Goal: Communication & Community: Ask a question

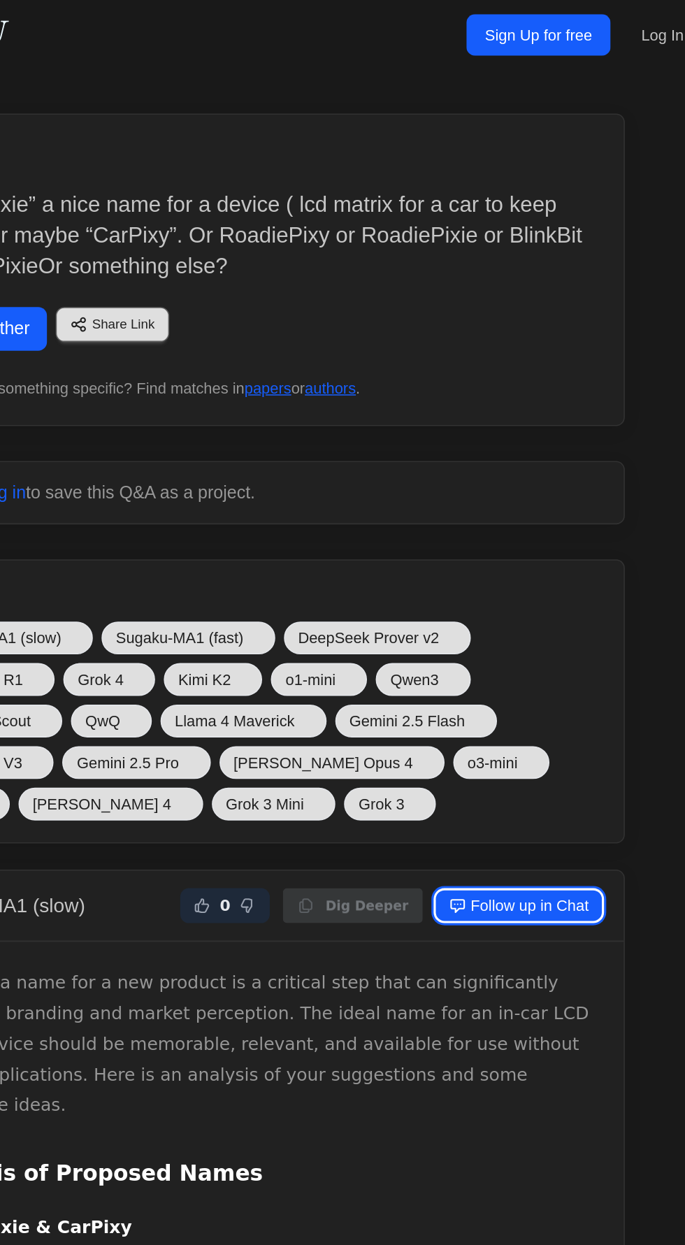
click at [538, 577] on link "Follow up in Chat" at bounding box center [509, 580] width 106 height 20
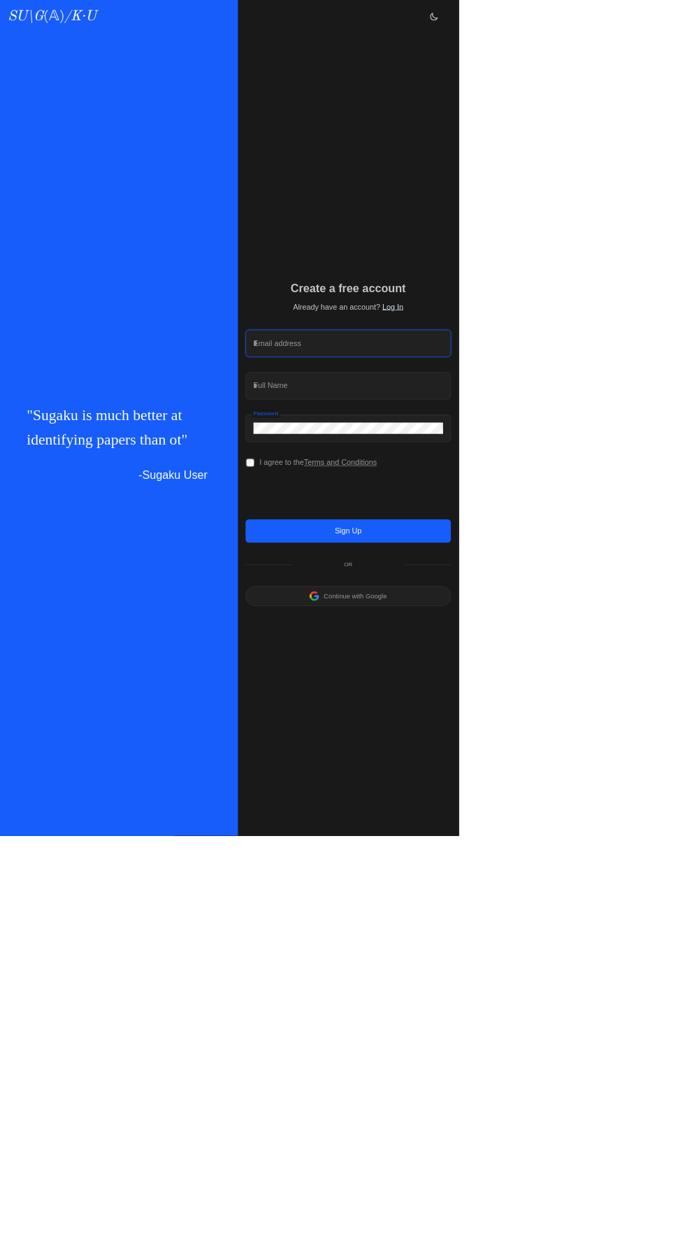
click at [609, 524] on input "Email address" at bounding box center [521, 515] width 281 height 17
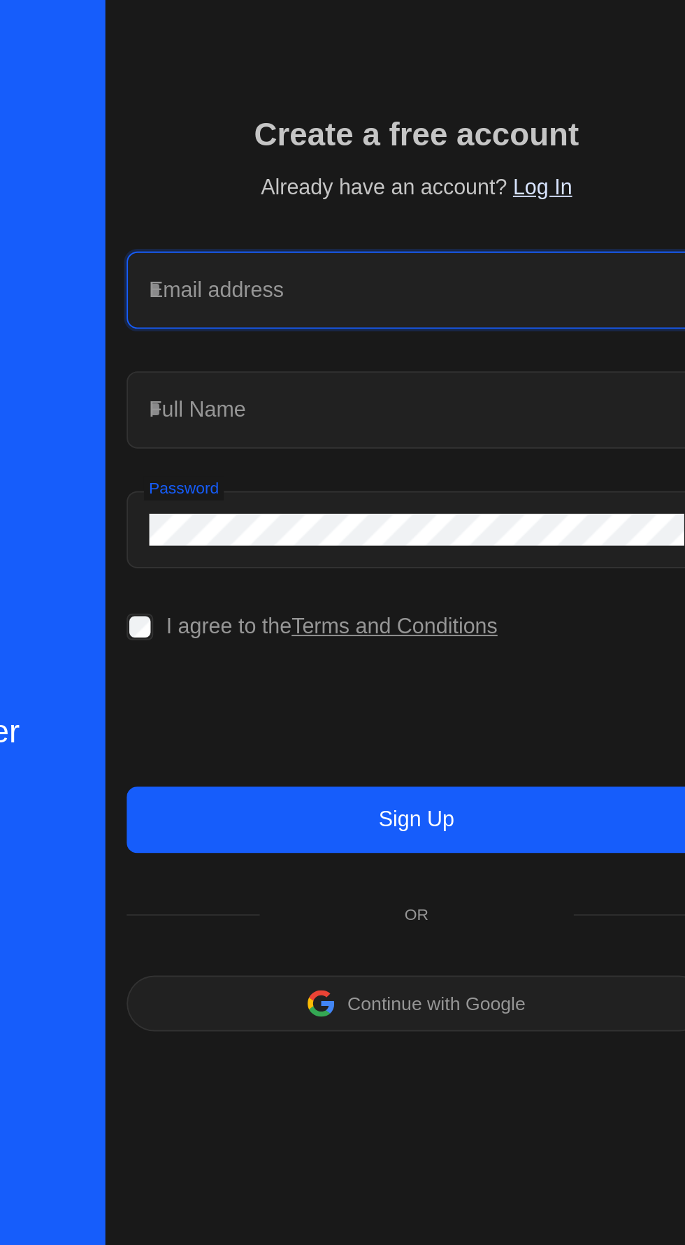
click at [599, 524] on input "Email address" at bounding box center [521, 515] width 281 height 17
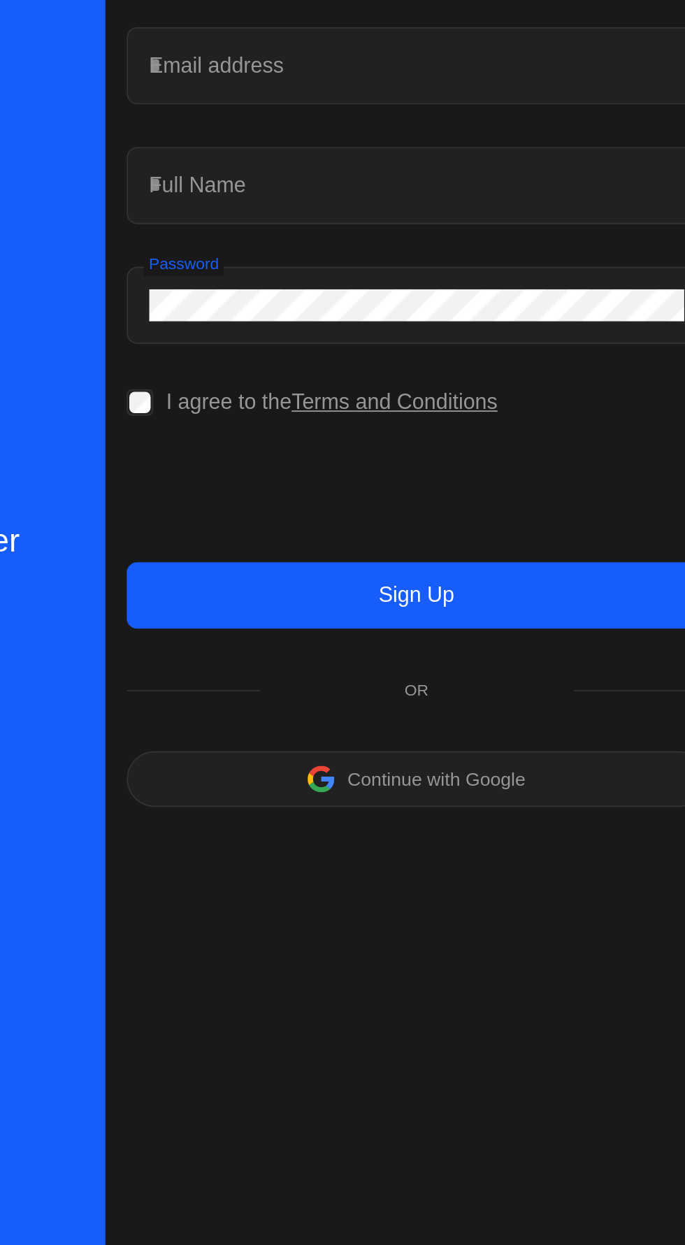
click at [579, 895] on p "Continue with Google" at bounding box center [532, 890] width 94 height 10
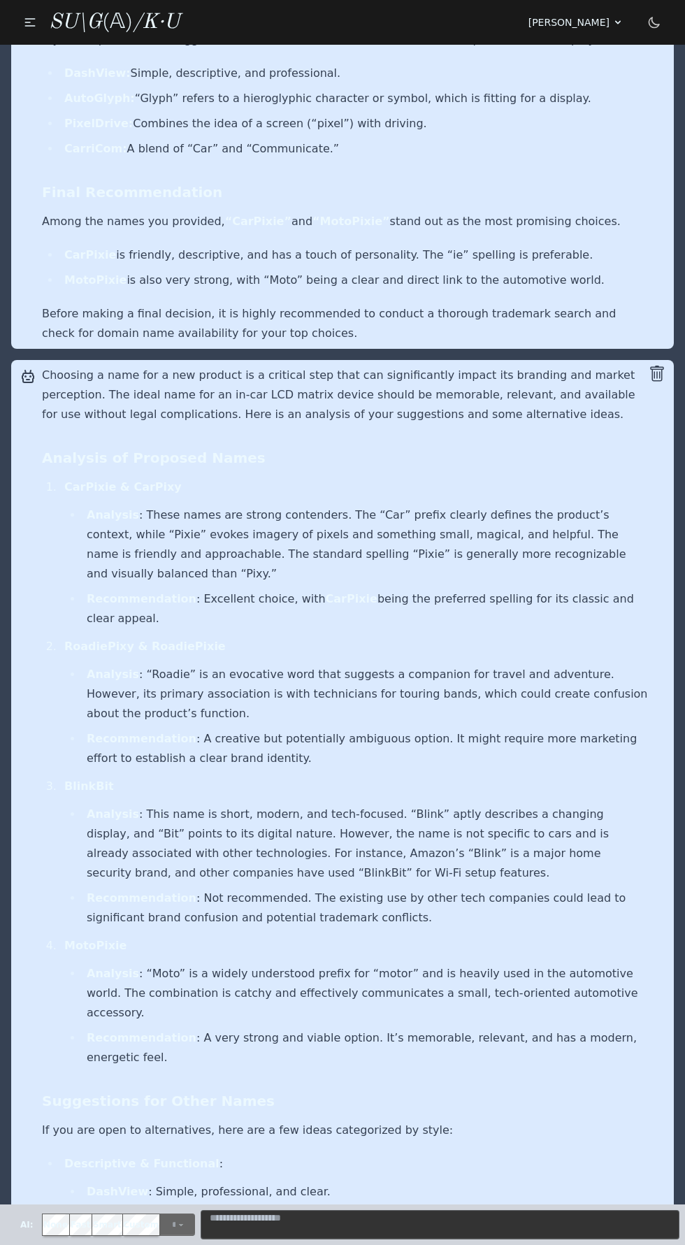
scroll to position [1987, 0]
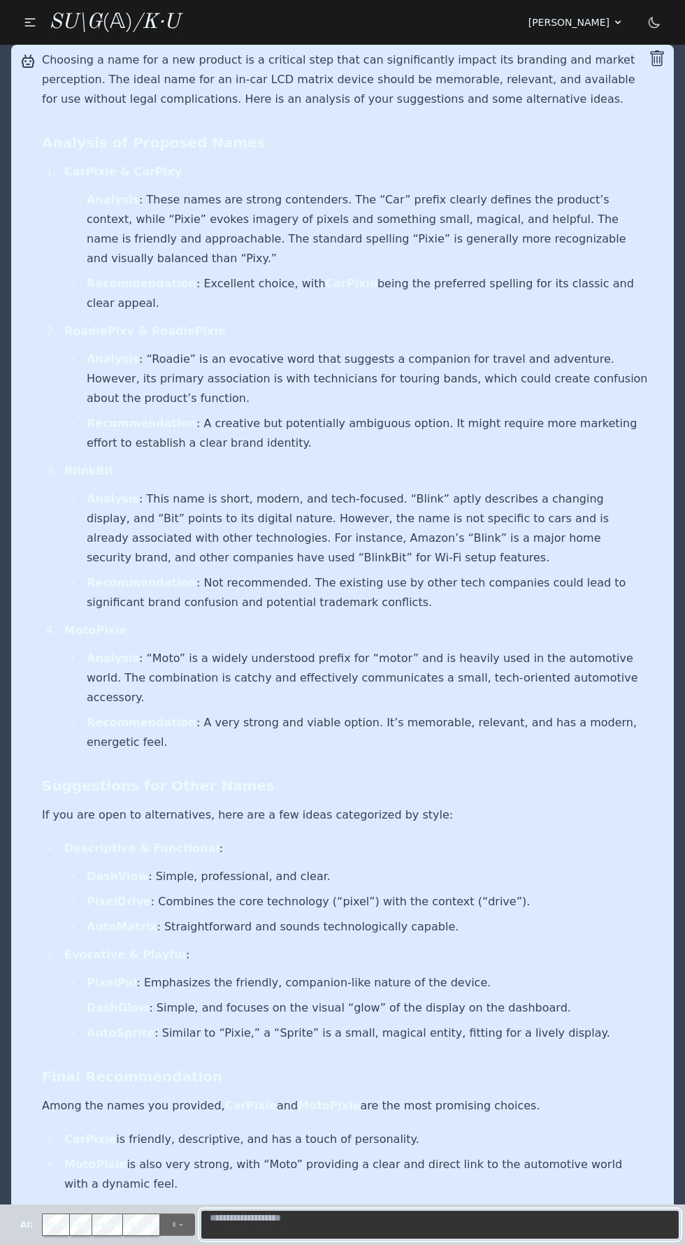
click at [384, 1224] on textarea "Message" at bounding box center [440, 1224] width 479 height 29
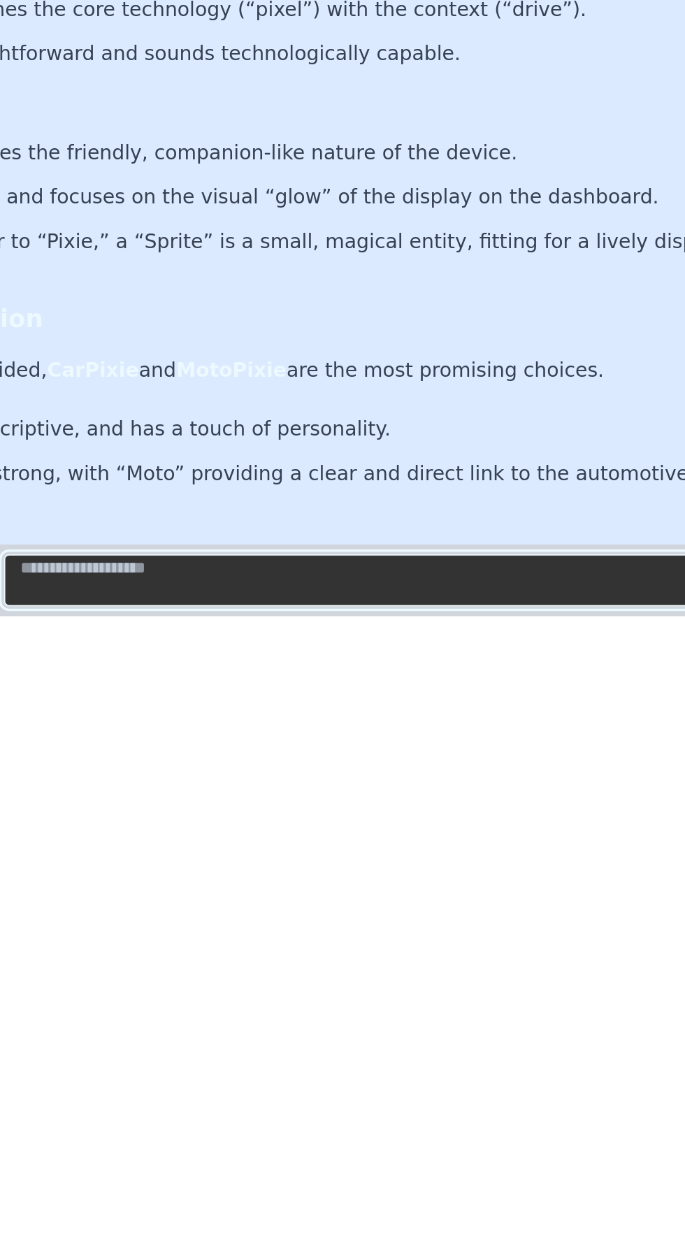
scroll to position [0, 0]
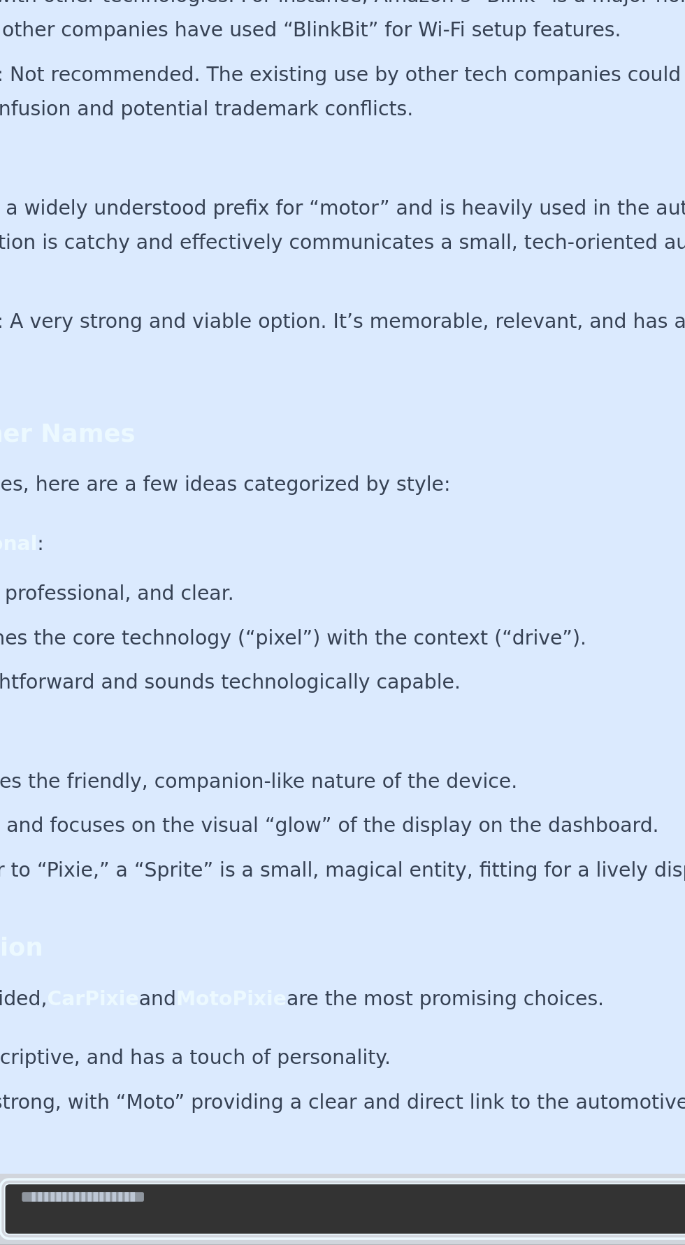
click at [389, 1220] on textarea "Message" at bounding box center [440, 1224] width 479 height 29
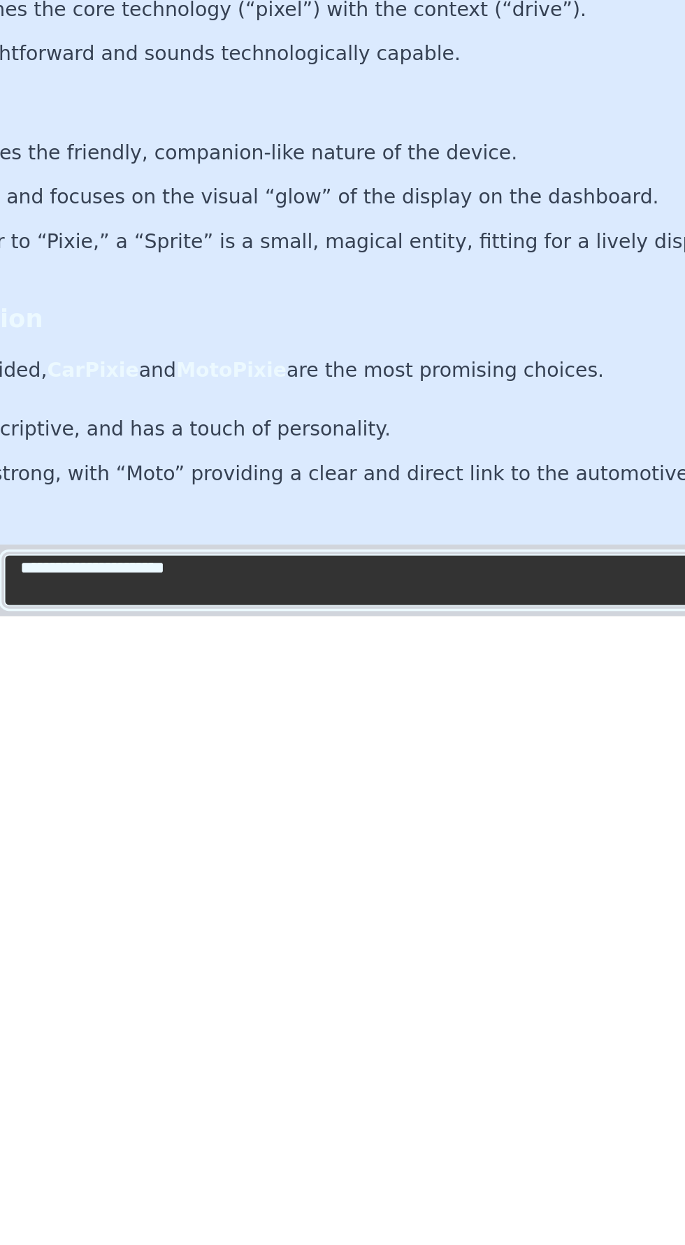
type textarea "**********"
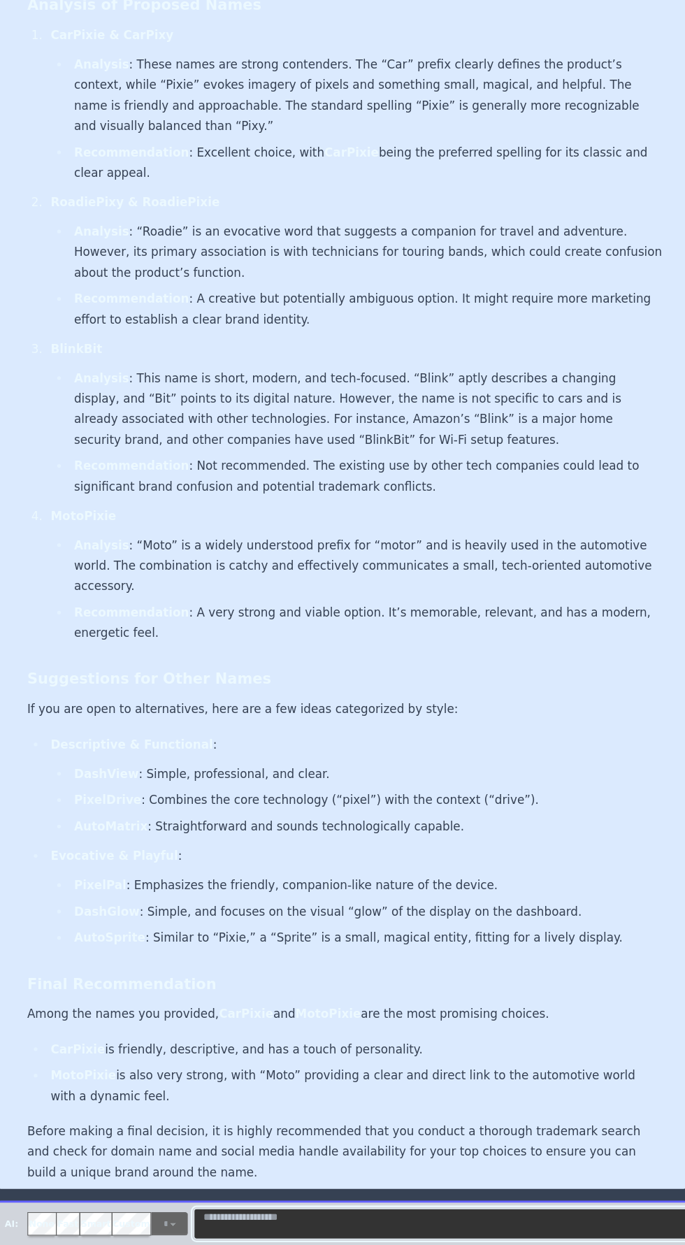
scroll to position [2432, 0]
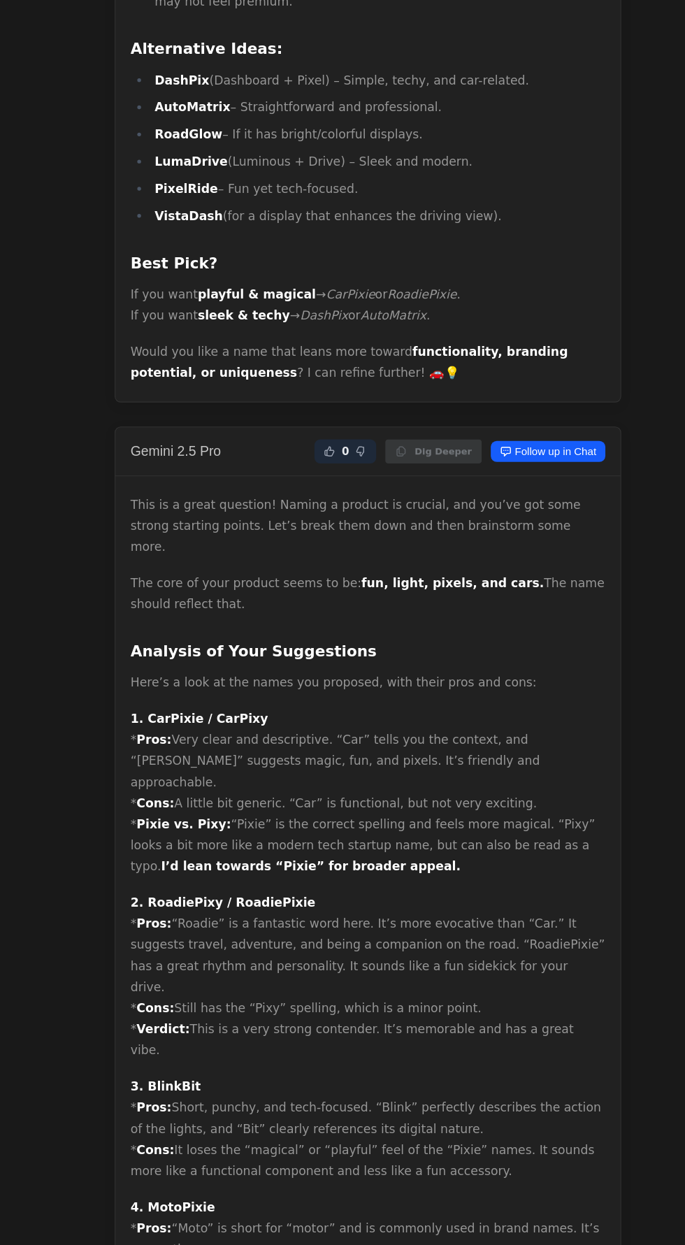
scroll to position [20395, 0]
